Goal: Task Accomplishment & Management: Complete application form

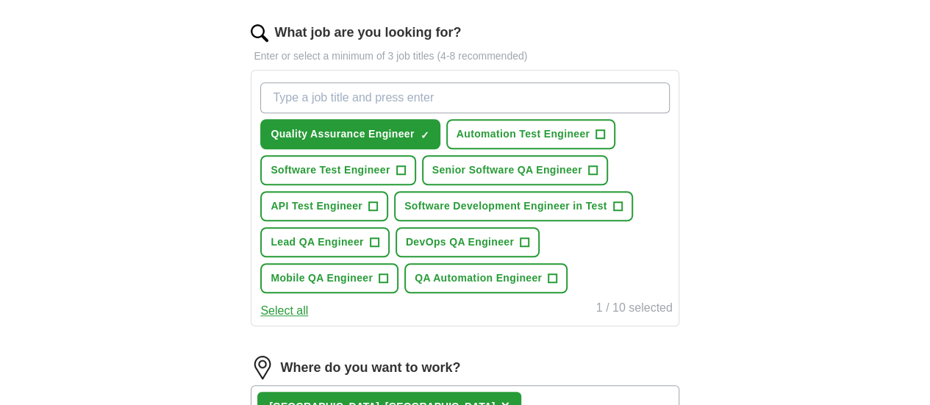
scroll to position [472, 0]
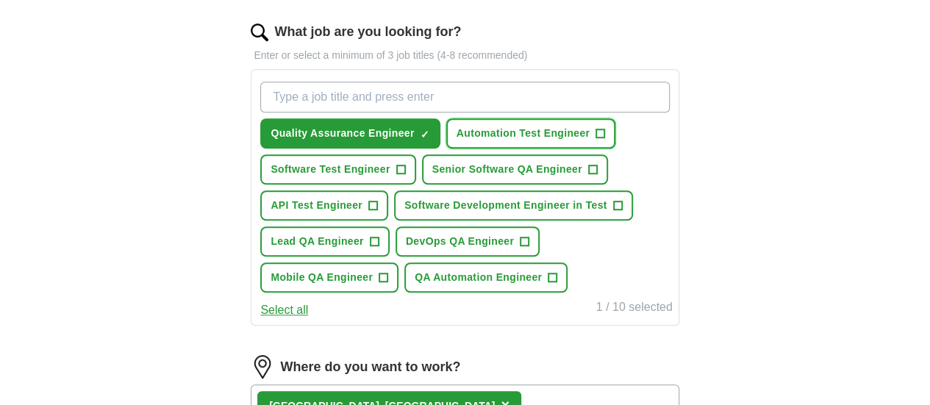
click at [596, 140] on span "+" at bounding box center [600, 134] width 9 height 12
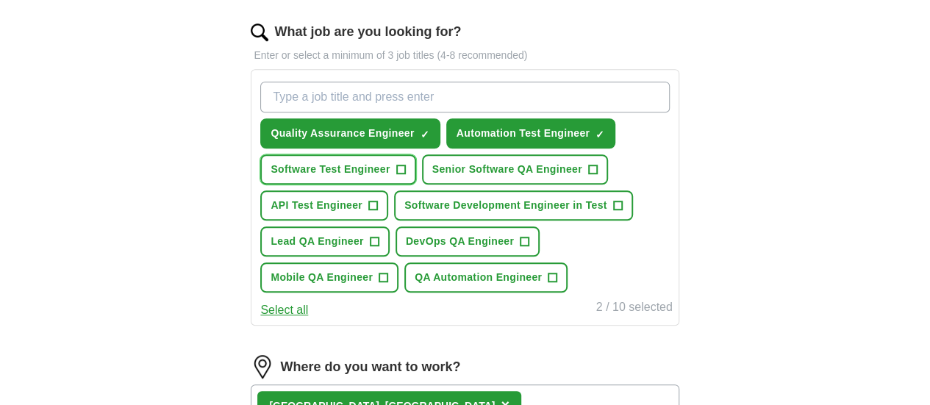
click at [405, 176] on span "+" at bounding box center [400, 170] width 9 height 12
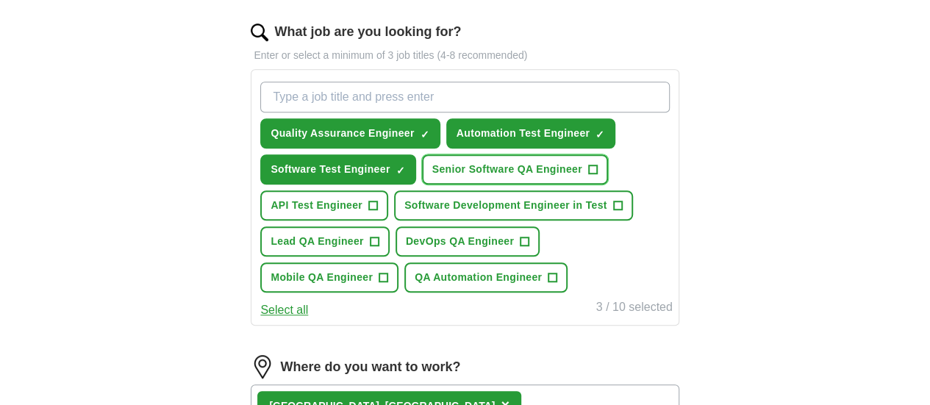
click at [588, 176] on span "+" at bounding box center [592, 170] width 9 height 12
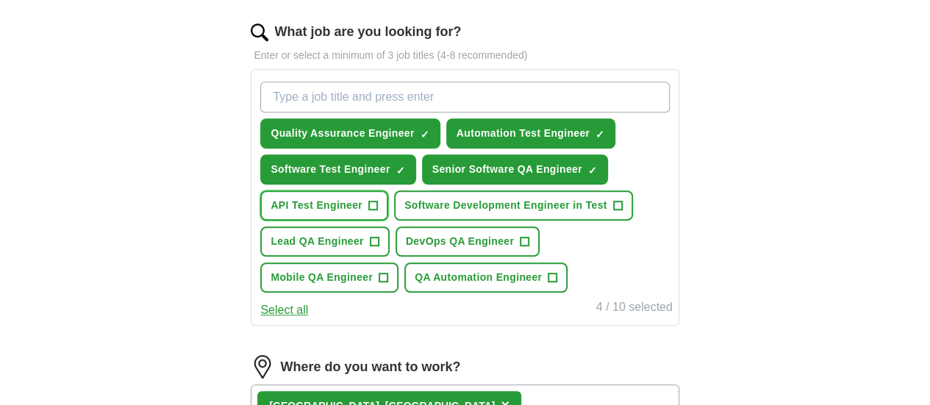
click at [378, 212] on span "+" at bounding box center [373, 206] width 9 height 12
click at [613, 212] on span "+" at bounding box center [617, 206] width 9 height 12
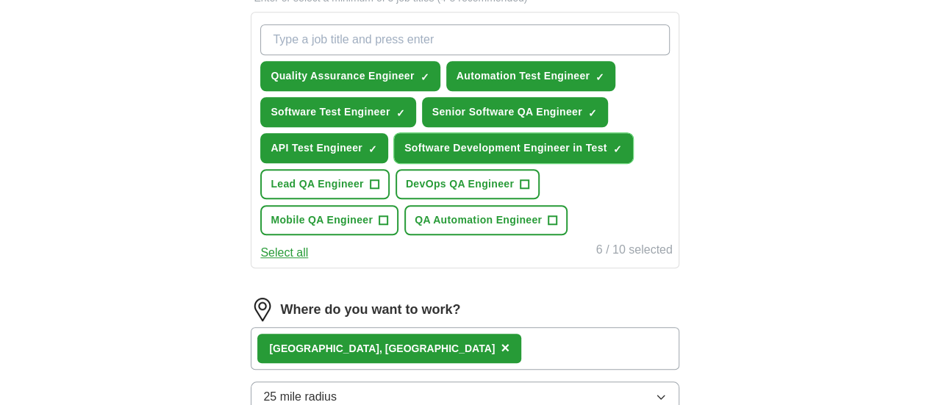
scroll to position [535, 0]
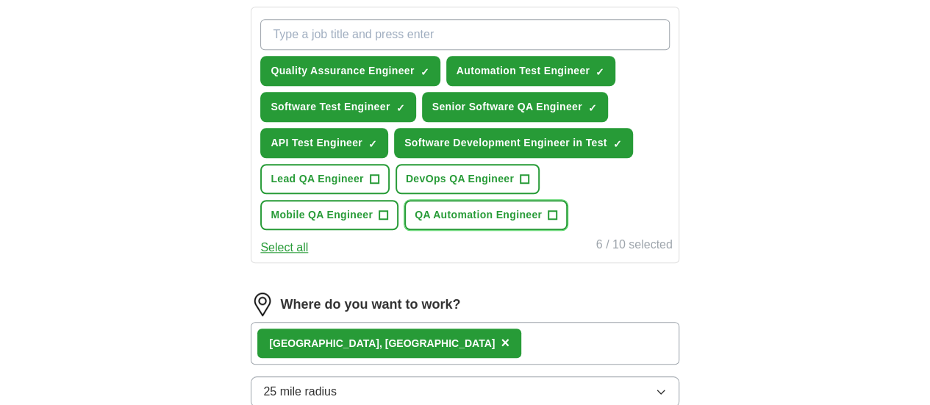
click at [557, 221] on span "+" at bounding box center [553, 216] width 9 height 12
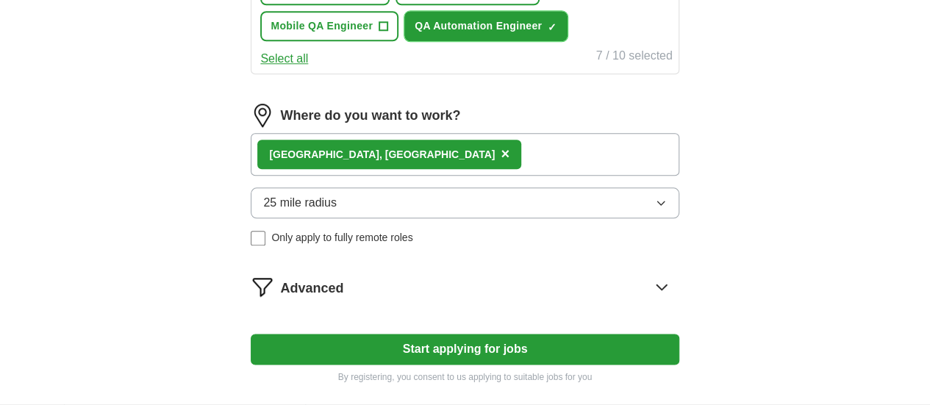
scroll to position [730, 0]
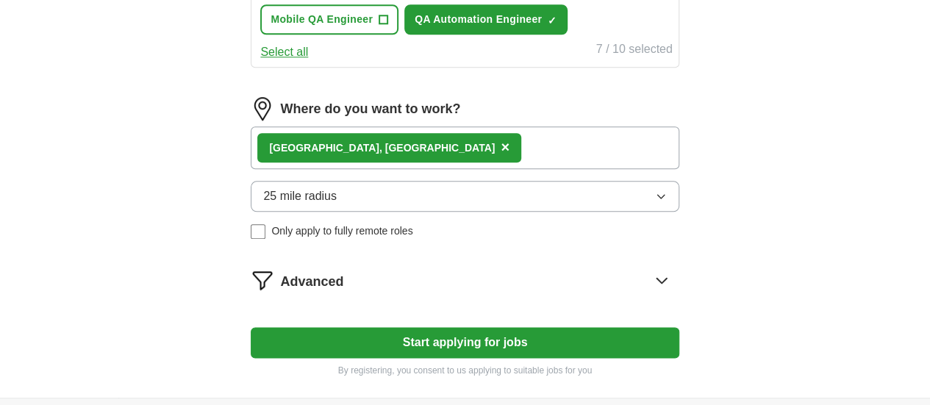
click at [436, 169] on div "Pleasanton, [GEOGRAPHIC_DATA] ×" at bounding box center [465, 148] width 428 height 43
click at [337, 205] on span "25 mile radius" at bounding box center [300, 197] width 74 height 18
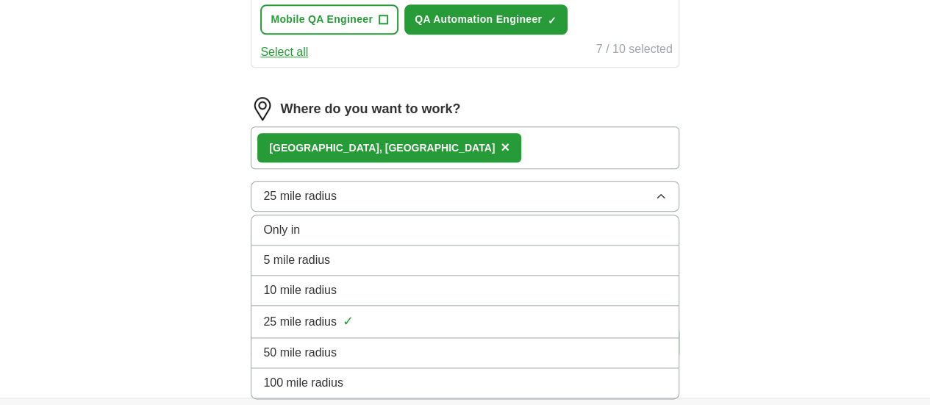
scroll to position [805, 0]
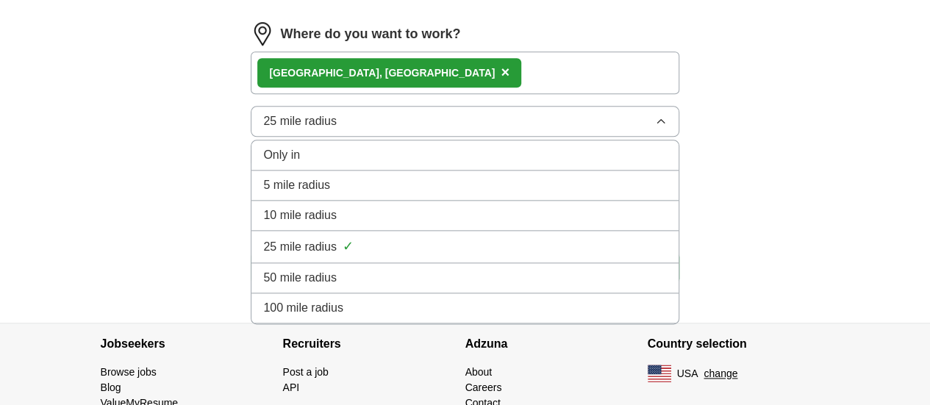
click at [337, 287] on span "50 mile radius" at bounding box center [300, 278] width 74 height 18
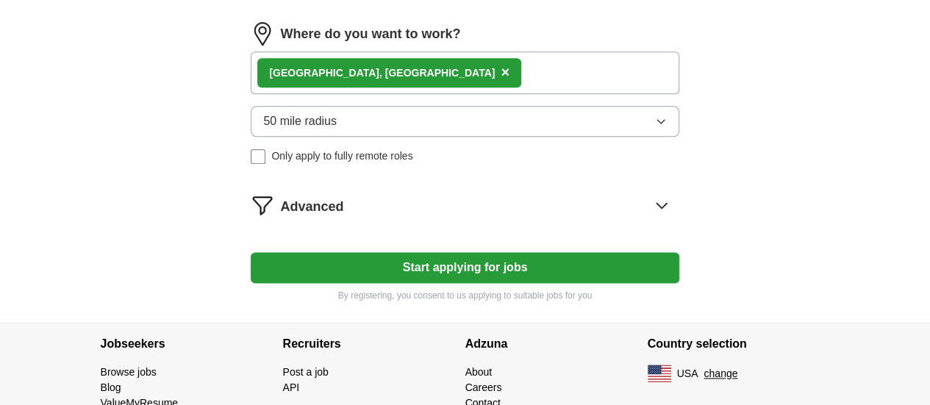
click at [398, 283] on button "Start applying for jobs" at bounding box center [465, 267] width 428 height 31
select select "**"
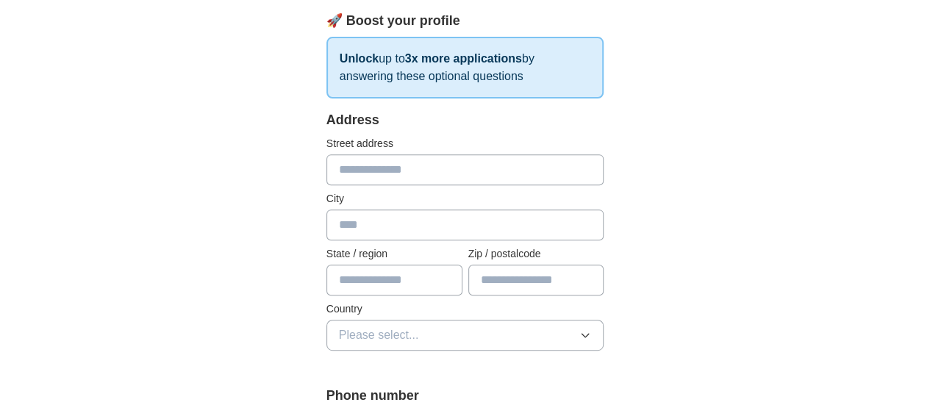
scroll to position [228, 0]
click at [399, 180] on input "text" at bounding box center [466, 169] width 278 height 31
type input "********"
click at [355, 226] on input "text" at bounding box center [466, 224] width 278 height 31
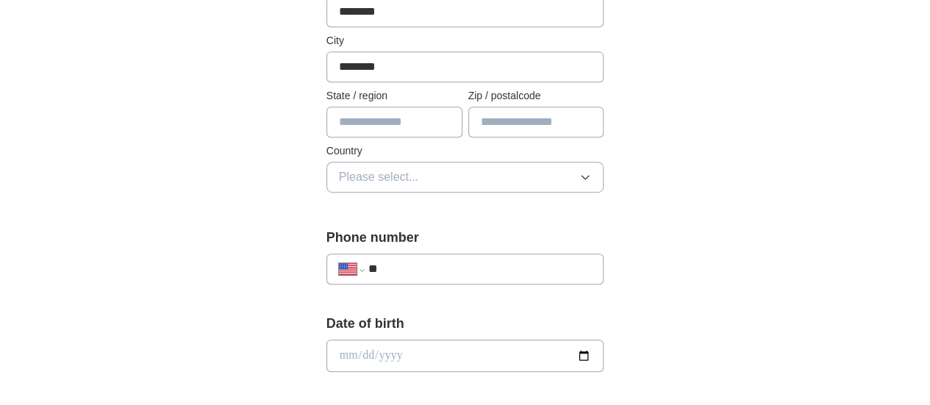
scroll to position [390, 0]
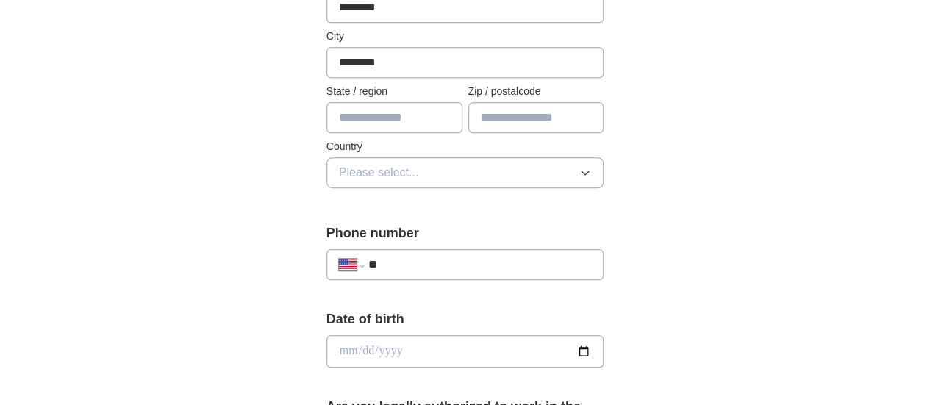
type input "********"
click at [368, 113] on input "text" at bounding box center [395, 117] width 136 height 31
type input "**"
click at [516, 127] on input "text" at bounding box center [537, 117] width 136 height 31
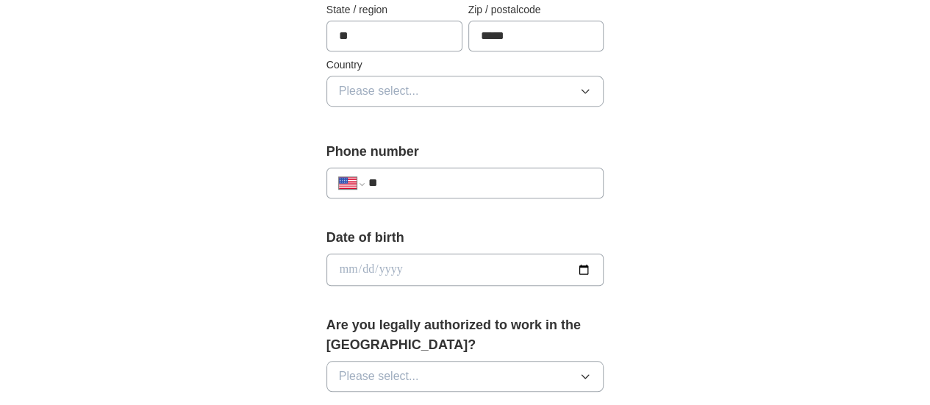
scroll to position [472, 0]
type input "*****"
click at [490, 82] on button "Please select..." at bounding box center [466, 90] width 278 height 31
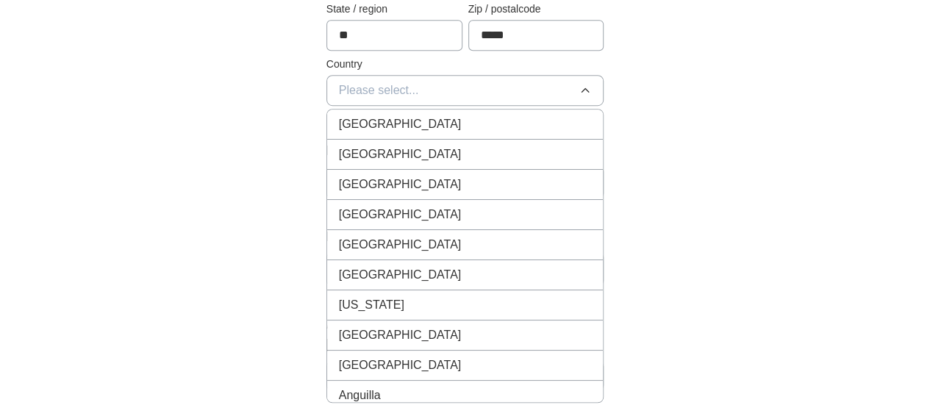
click at [392, 160] on div "[GEOGRAPHIC_DATA]" at bounding box center [465, 155] width 253 height 18
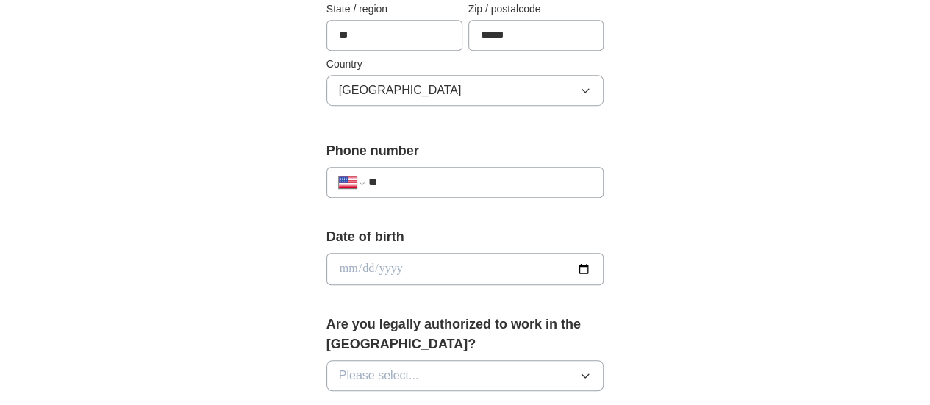
click at [387, 174] on input "**" at bounding box center [480, 183] width 224 height 18
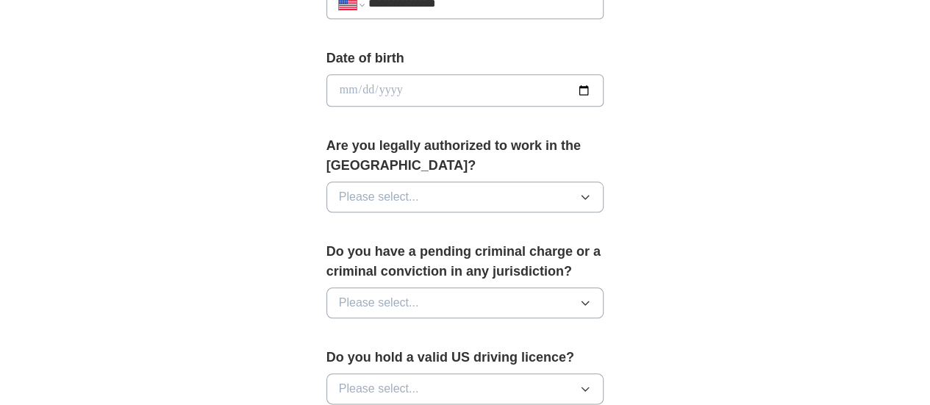
scroll to position [655, 0]
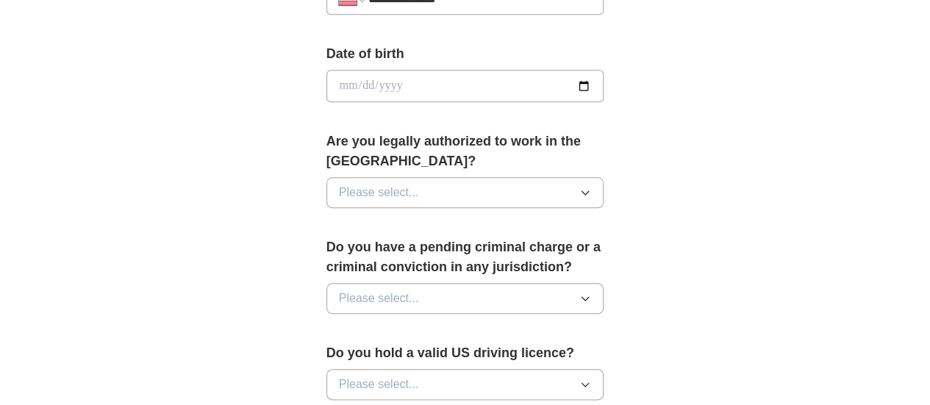
type input "**********"
click at [387, 177] on button "Please select..." at bounding box center [466, 192] width 278 height 31
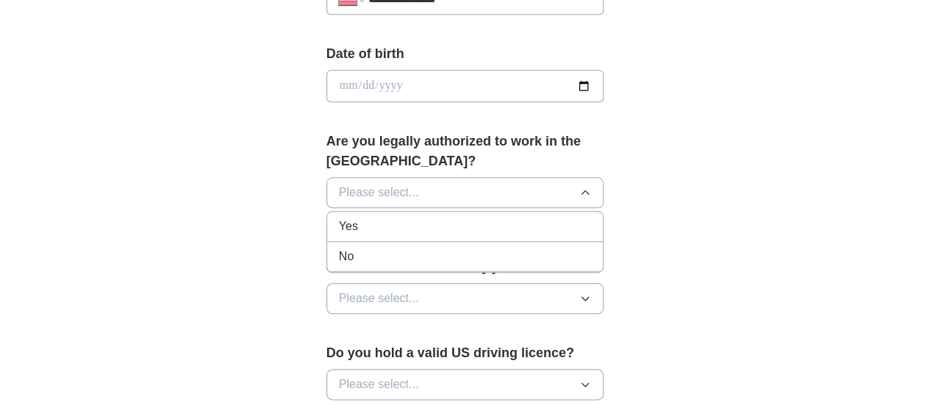
click at [368, 218] on div "Yes" at bounding box center [465, 227] width 253 height 18
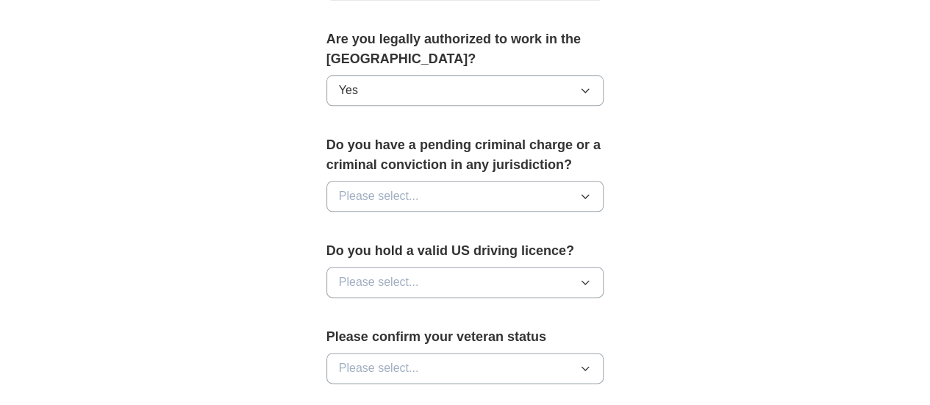
scroll to position [758, 0]
click at [385, 180] on button "Please select..." at bounding box center [466, 195] width 278 height 31
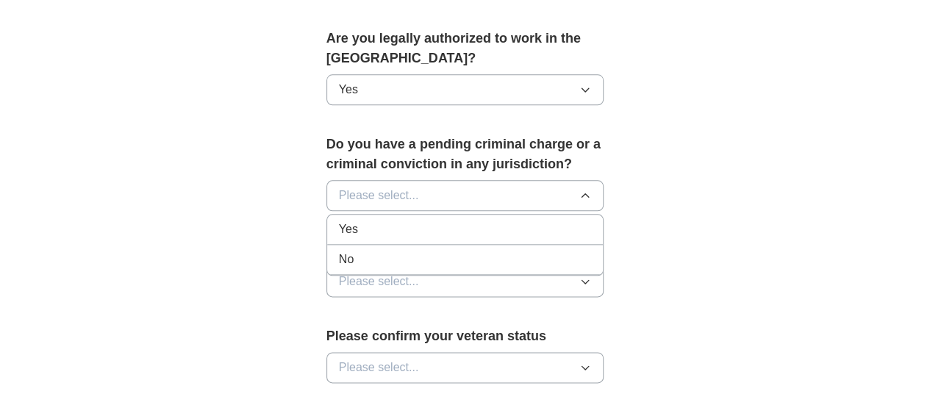
click at [339, 251] on div "No" at bounding box center [465, 260] width 253 height 18
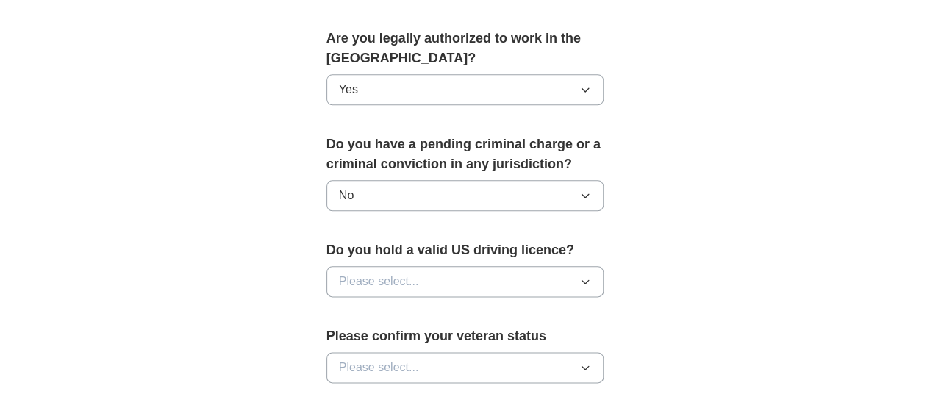
scroll to position [847, 0]
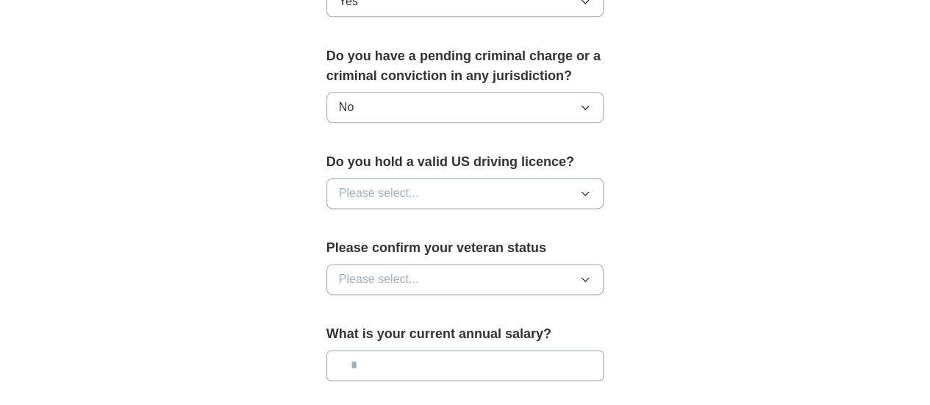
click at [381, 185] on span "Please select..." at bounding box center [379, 194] width 80 height 18
click at [344, 249] on div "No" at bounding box center [465, 258] width 253 height 18
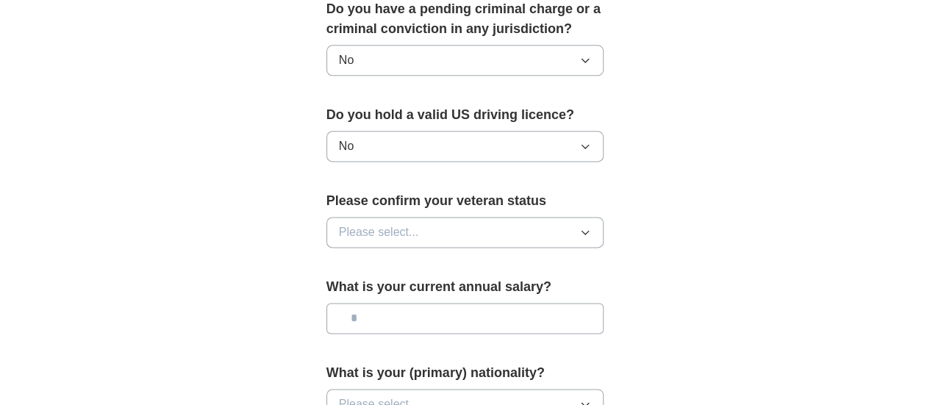
click at [405, 131] on button "No" at bounding box center [466, 146] width 278 height 31
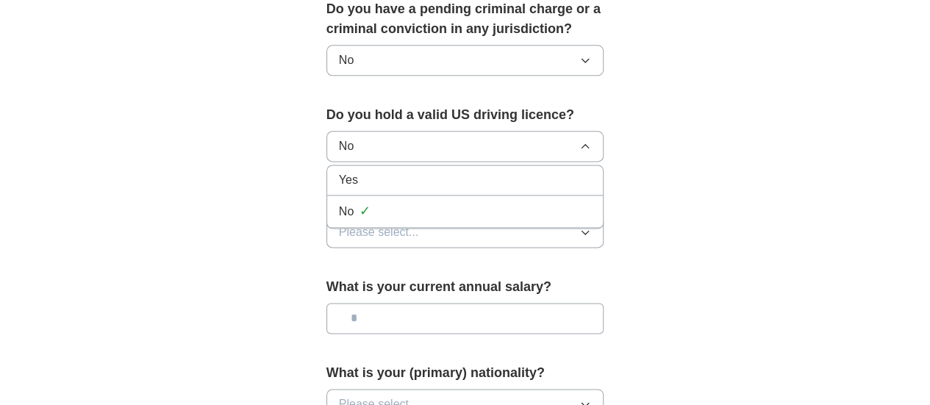
click at [375, 171] on div "Yes" at bounding box center [465, 180] width 253 height 18
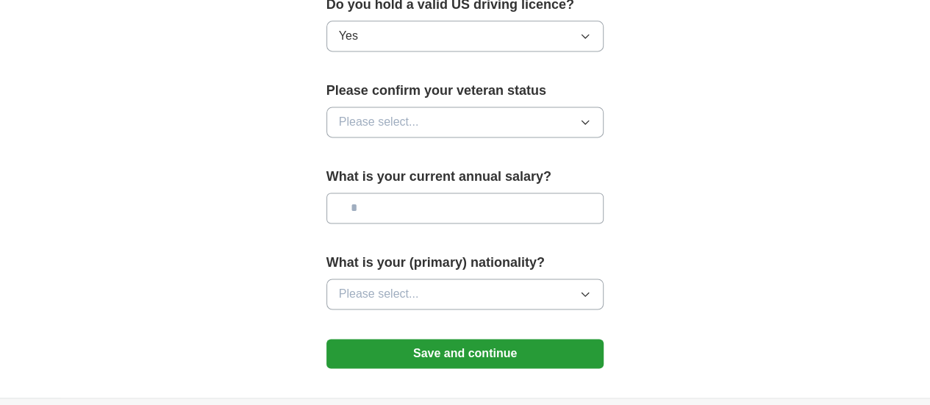
scroll to position [1005, 0]
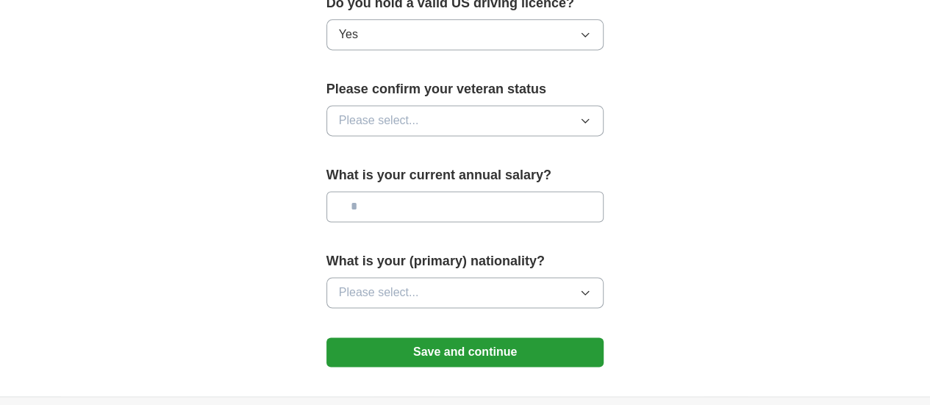
click at [403, 105] on button "Please select..." at bounding box center [466, 120] width 278 height 31
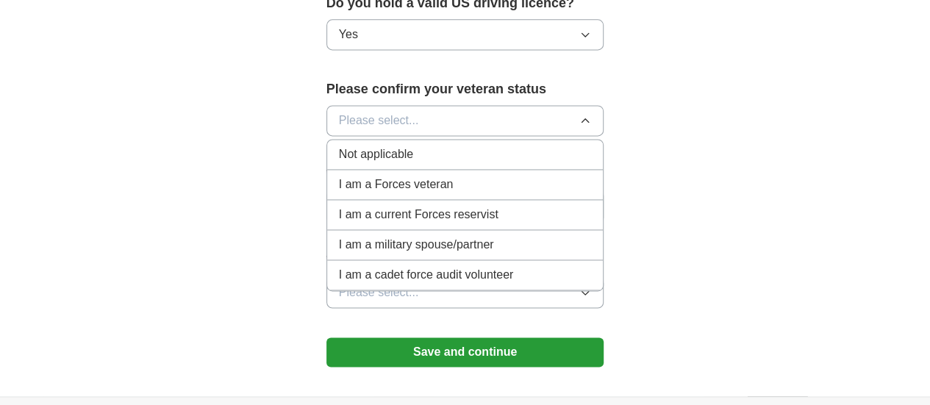
click at [382, 146] on div "Not applicable" at bounding box center [465, 155] width 253 height 18
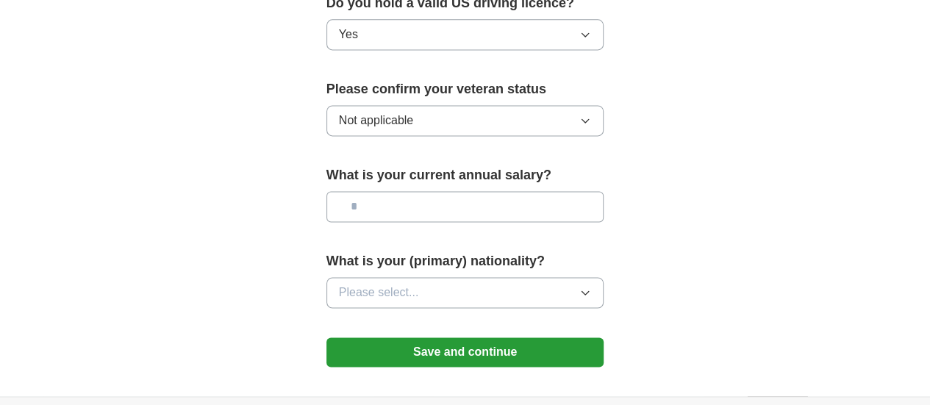
scroll to position [1052, 0]
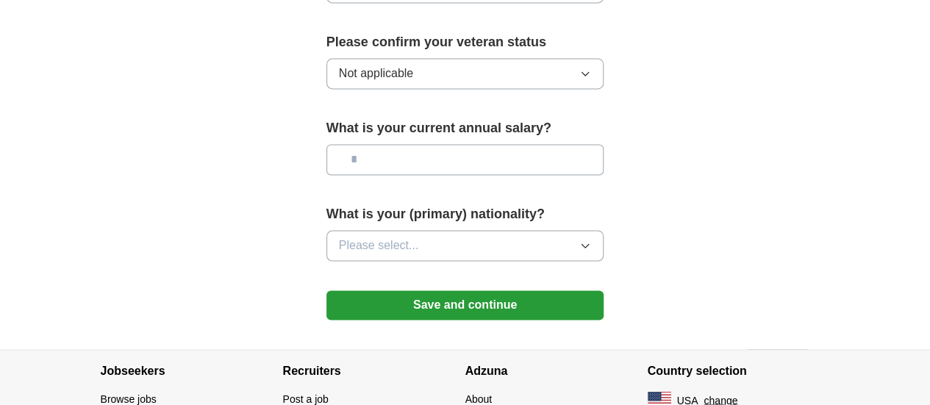
click at [378, 144] on input "text" at bounding box center [466, 159] width 278 height 31
type input "********"
click at [353, 237] on span "Please select..." at bounding box center [379, 246] width 80 height 18
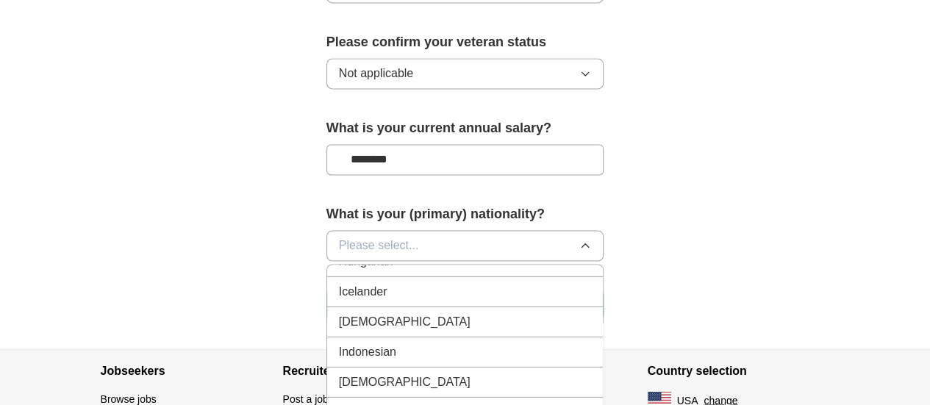
scroll to position [2372, 0]
click at [352, 311] on div "[DEMOGRAPHIC_DATA]" at bounding box center [465, 320] width 253 height 18
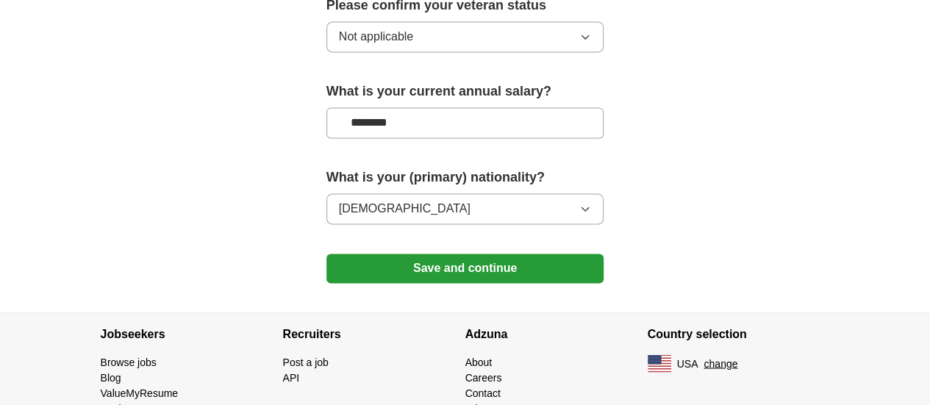
scroll to position [1090, 0]
click at [394, 253] on button "Save and continue" at bounding box center [466, 267] width 278 height 29
